Goal: Task Accomplishment & Management: Manage account settings

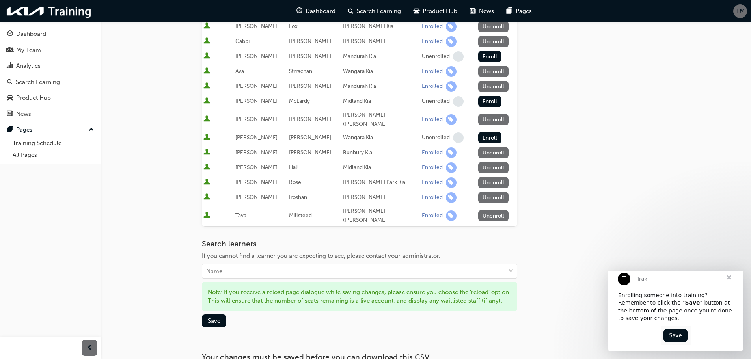
scroll to position [229, 0]
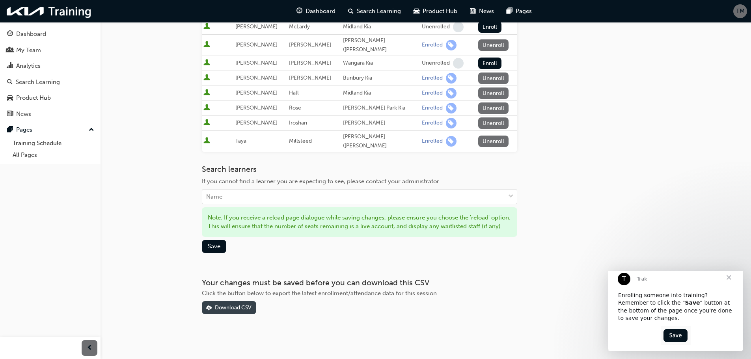
click at [224, 309] on div "Download CSV" at bounding box center [233, 307] width 37 height 7
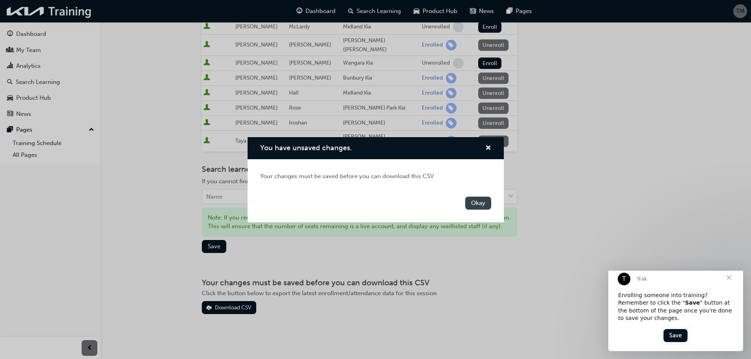
click at [485, 201] on button "Okay" at bounding box center [478, 203] width 26 height 13
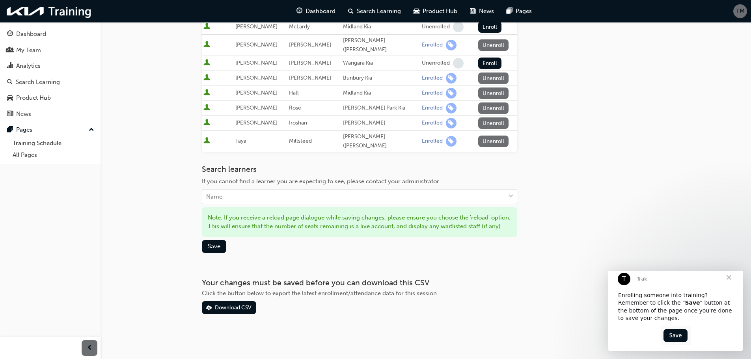
click at [681, 336] on img "Intercom messenger" at bounding box center [676, 336] width 30 height 19
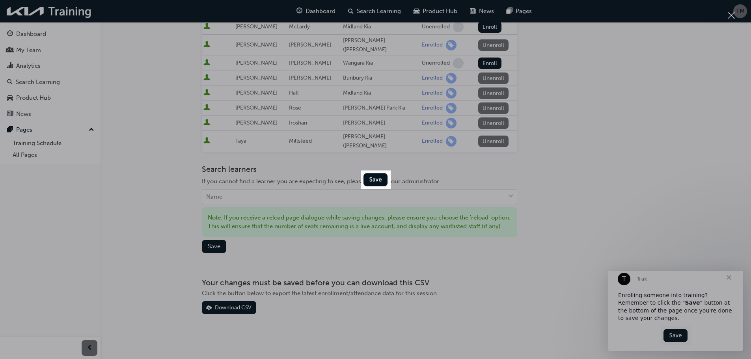
scroll to position [0, 0]
click at [370, 179] on img "Close" at bounding box center [376, 179] width 30 height 19
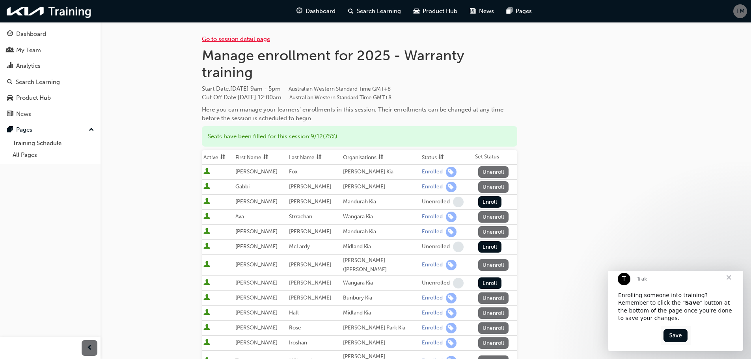
click at [240, 40] on link "Go to session detail page" at bounding box center [236, 38] width 68 height 7
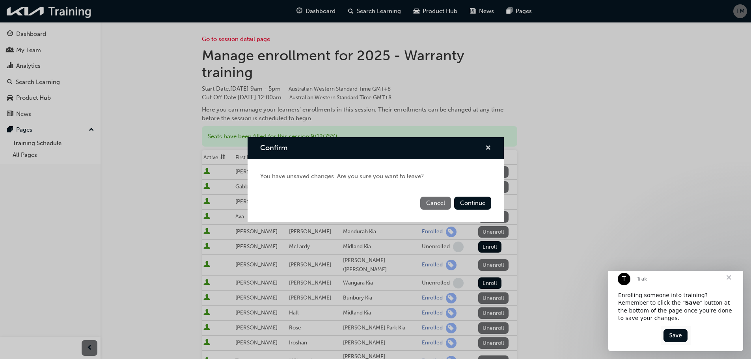
click at [489, 146] on span "cross-icon" at bounding box center [488, 148] width 6 height 7
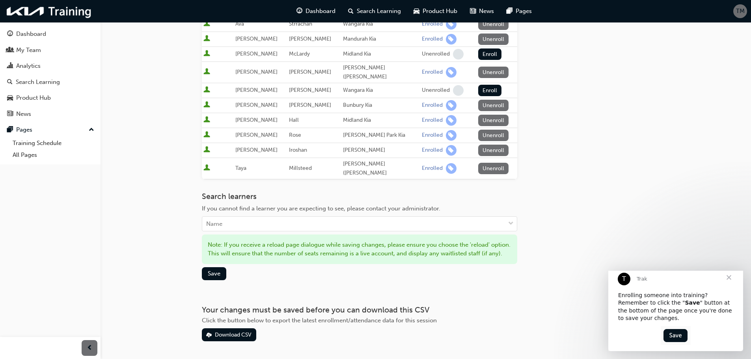
scroll to position [229, 0]
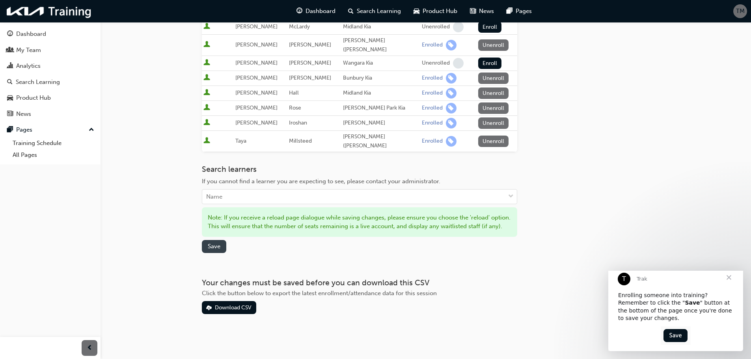
click at [218, 245] on span "Save" at bounding box center [214, 246] width 13 height 7
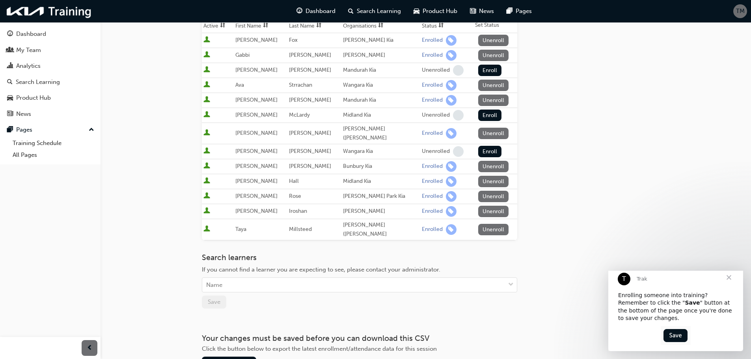
scroll to position [187, 0]
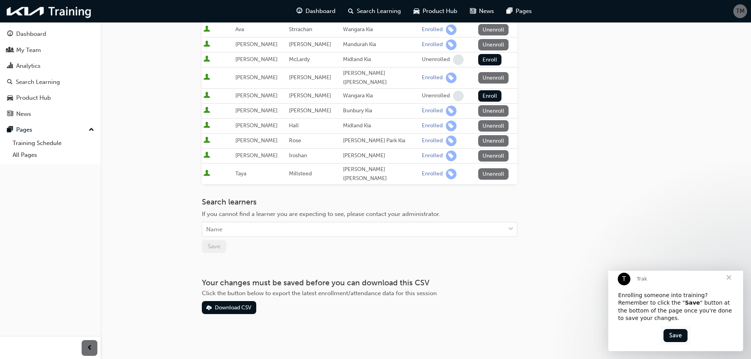
click at [682, 339] on img "Intercom messenger" at bounding box center [676, 336] width 30 height 19
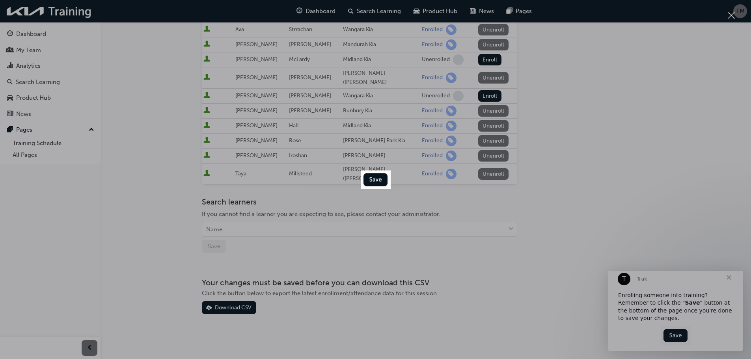
click at [375, 182] on img "Close" at bounding box center [376, 179] width 30 height 19
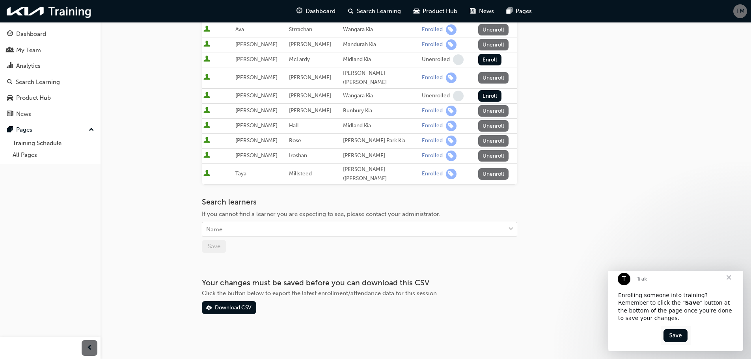
click at [726, 287] on span "Close" at bounding box center [729, 277] width 28 height 28
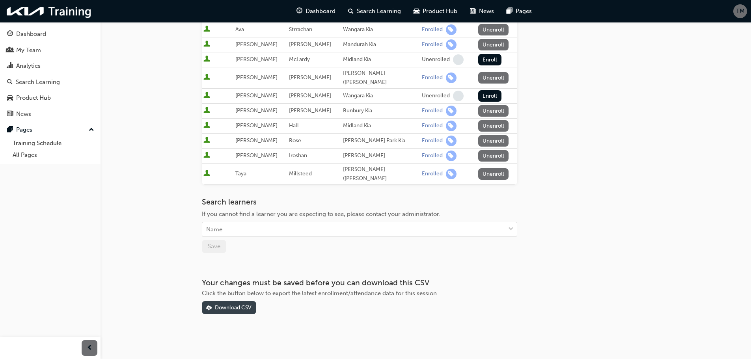
click at [239, 301] on button "Download CSV" at bounding box center [229, 307] width 54 height 13
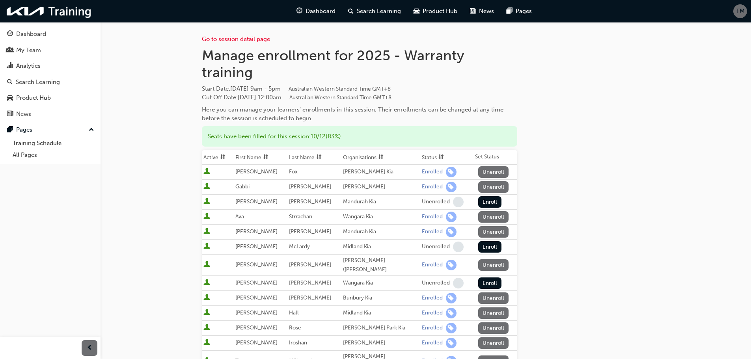
click at [302, 95] on span "Cut Off Date : [DATE] 12:00am Australian Western Standard Time GMT+8" at bounding box center [297, 97] width 190 height 7
click at [238, 39] on link "Go to session detail page" at bounding box center [236, 38] width 68 height 7
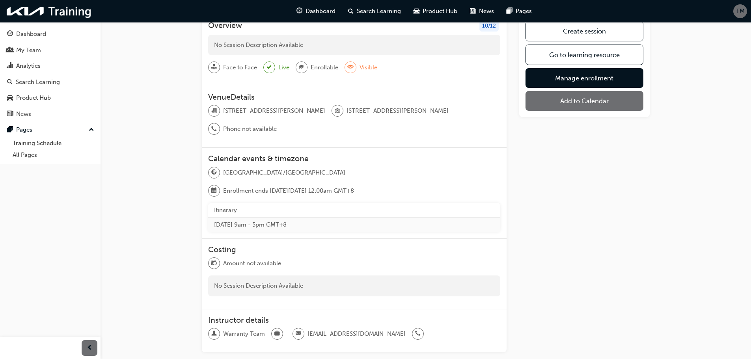
scroll to position [88, 0]
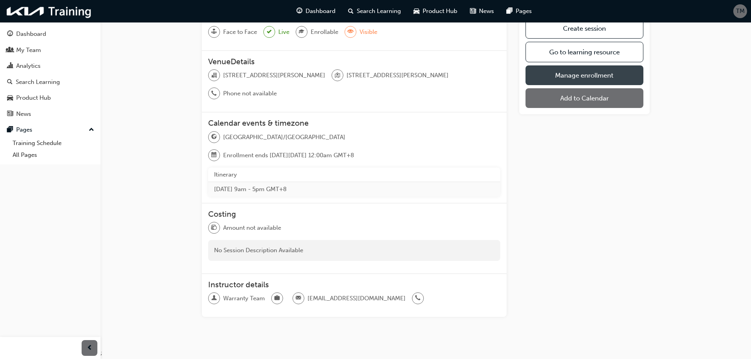
click at [575, 71] on link "Manage enrollment" at bounding box center [585, 75] width 118 height 20
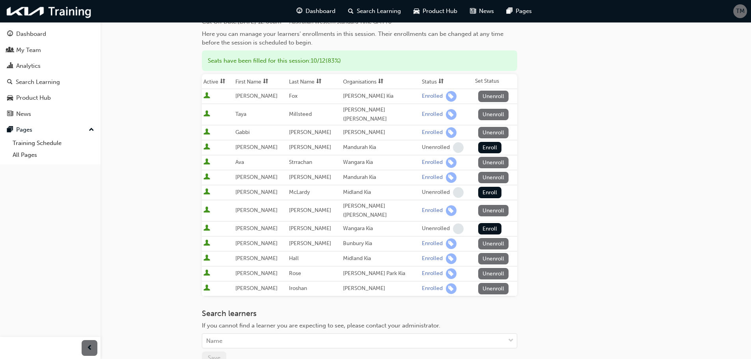
scroll to position [79, 0]
